Goal: Task Accomplishment & Management: Manage account settings

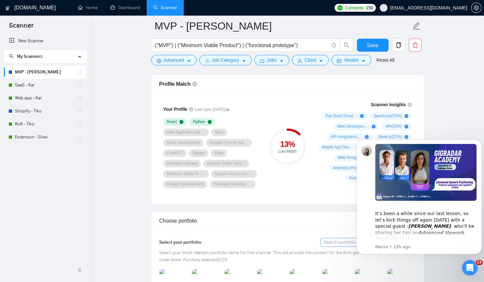
drag, startPoint x: 354, startPoint y: 130, endPoint x: 694, endPoint y: 215, distance: 349.9
click at [478, 143] on icon "Dismiss notification" at bounding box center [479, 141] width 3 height 3
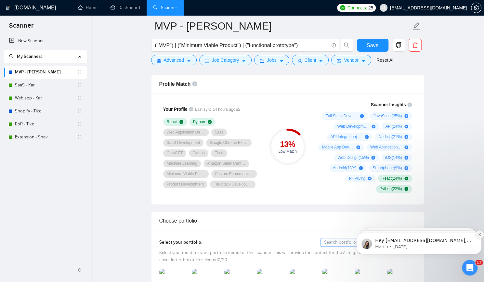
click at [480, 235] on icon "Dismiss notification" at bounding box center [480, 235] width 4 height 4
click at [479, 234] on icon "Dismiss notification" at bounding box center [480, 235] width 4 height 4
click at [479, 234] on icon "Dismiss notification" at bounding box center [479, 235] width 3 height 3
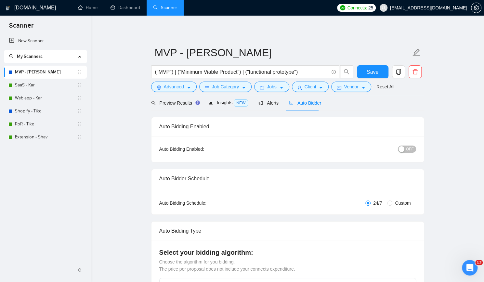
click at [404, 149] on div "button" at bounding box center [402, 149] width 6 height 6
click at [377, 70] on span "Save" at bounding box center [373, 72] width 12 height 8
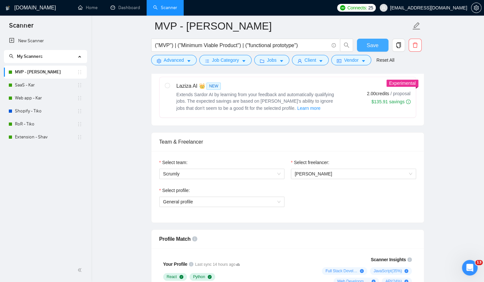
scroll to position [228, 0]
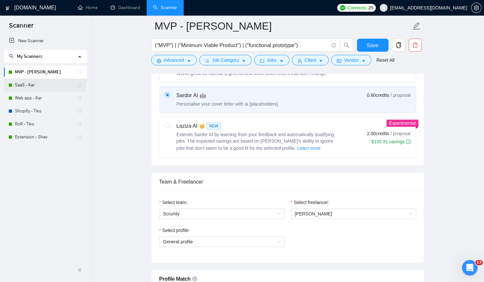
click at [49, 86] on link "SaaS - Kar" at bounding box center [46, 85] width 62 height 13
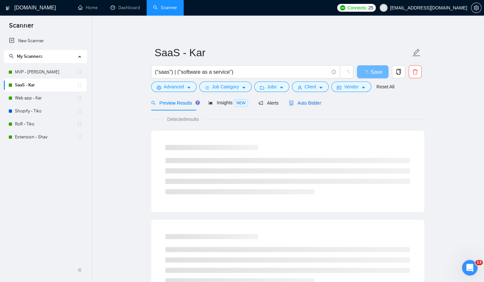
click at [300, 106] on span "Auto Bidder" at bounding box center [305, 102] width 32 height 5
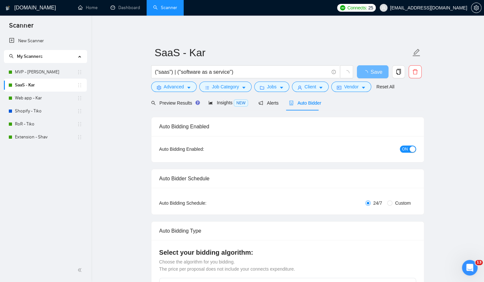
checkbox input "true"
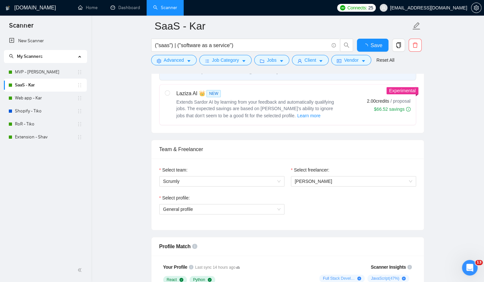
scroll to position [358, 0]
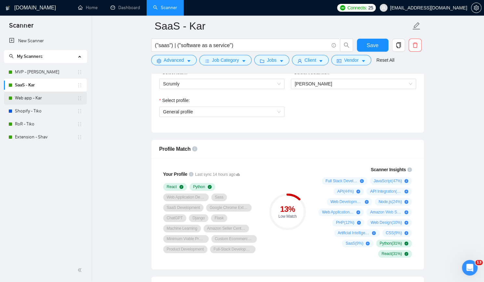
click at [51, 98] on link "Web app - Kar" at bounding box center [46, 98] width 62 height 13
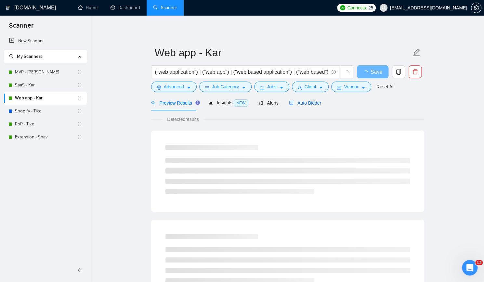
click at [310, 102] on span "Auto Bidder" at bounding box center [305, 102] width 32 height 5
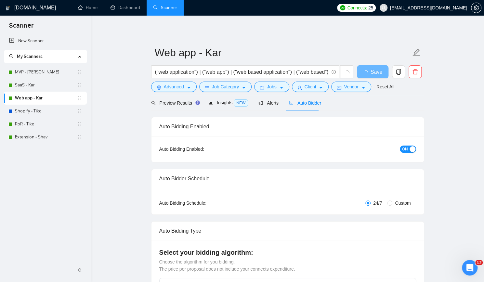
checkbox input "true"
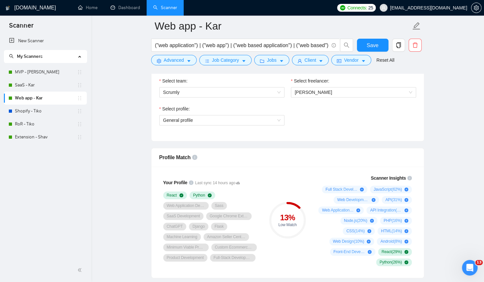
scroll to position [358, 0]
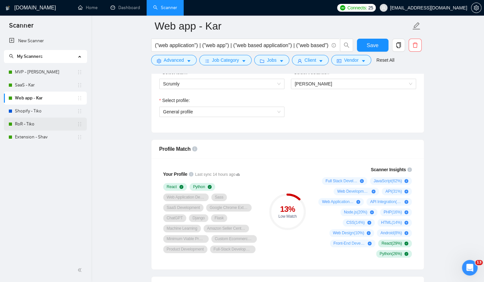
click at [38, 125] on link "RoR - Tiko" at bounding box center [46, 124] width 62 height 13
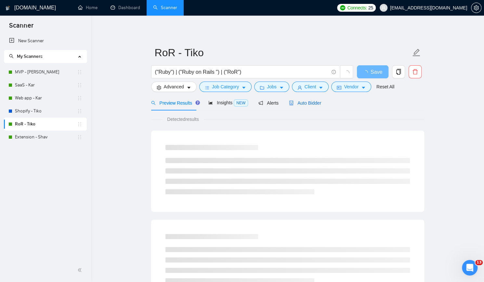
click at [311, 103] on span "Auto Bidder" at bounding box center [305, 102] width 32 height 5
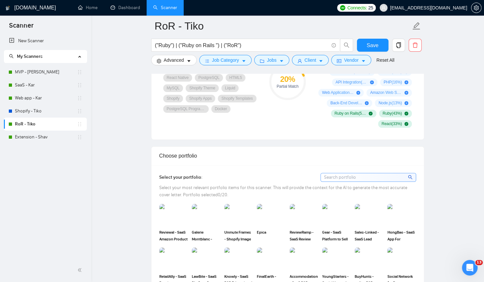
scroll to position [423, 0]
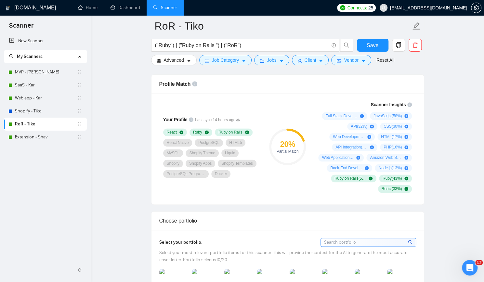
click at [26, 137] on link "Extension - Shav" at bounding box center [46, 137] width 62 height 13
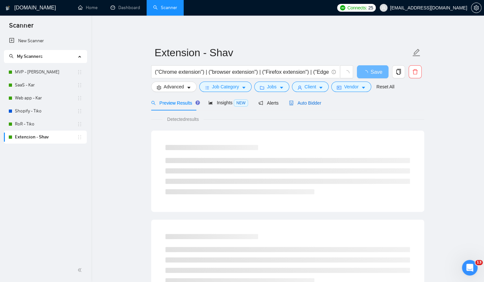
click at [307, 100] on span "Auto Bidder" at bounding box center [305, 102] width 32 height 5
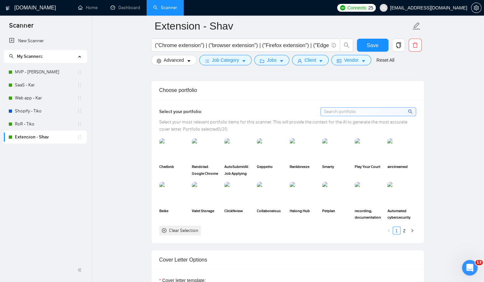
scroll to position [585, 0]
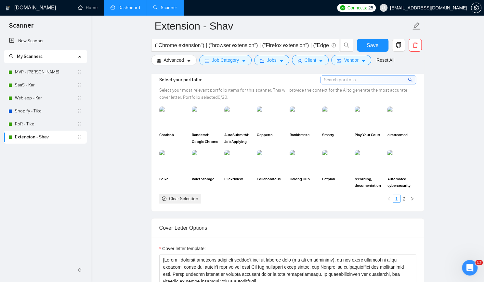
click at [130, 8] on link "Dashboard" at bounding box center [126, 8] width 30 height 6
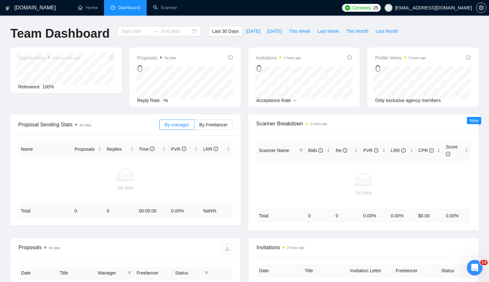
type input "[DATE]"
